Goal: Information Seeking & Learning: Learn about a topic

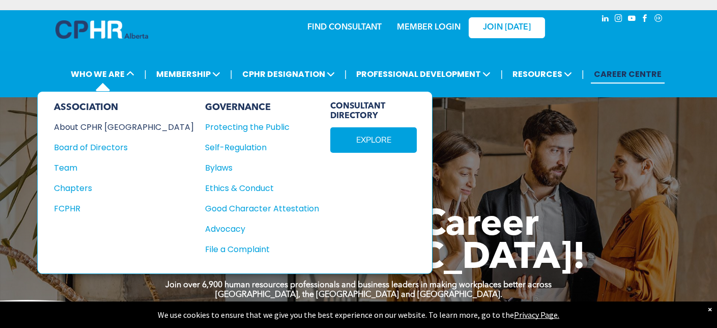
click at [113, 130] on div "About CPHR [GEOGRAPHIC_DATA]" at bounding box center [117, 127] width 126 height 13
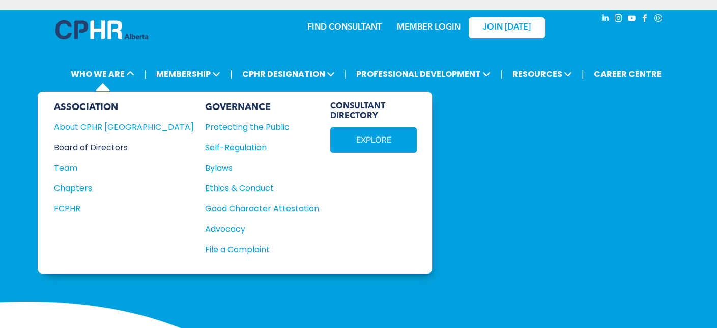
click at [117, 145] on div "Board of Directors" at bounding box center [117, 147] width 126 height 13
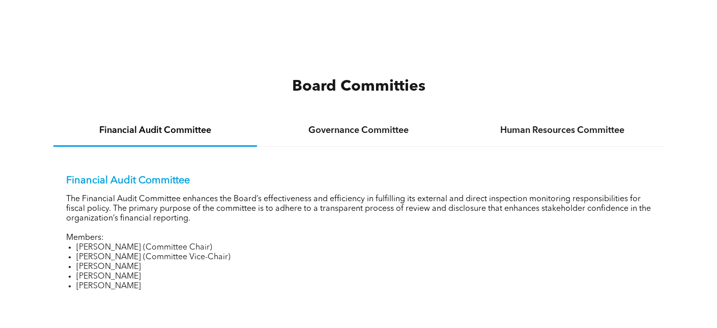
scroll to position [1374, 0]
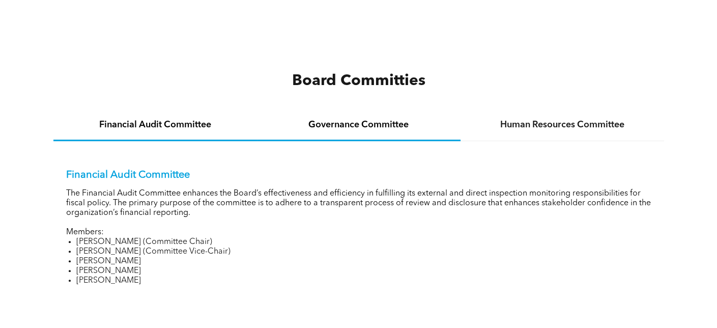
click at [370, 121] on h4 "Governance Committee" at bounding box center [358, 124] width 185 height 11
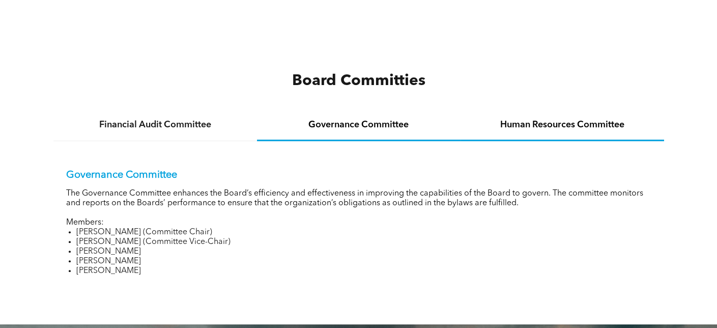
click at [581, 119] on h4 "Human Resources Committee" at bounding box center [562, 124] width 185 height 11
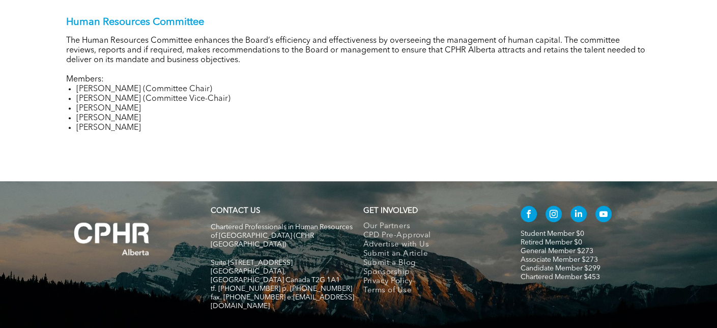
scroll to position [1565, 0]
